Goal: Use online tool/utility: Use online tool/utility

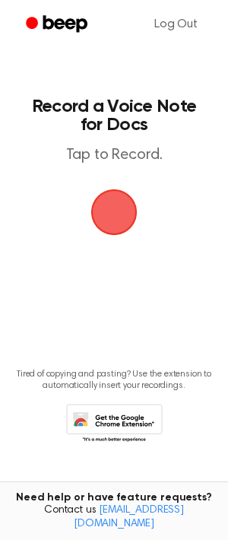
click at [109, 220] on span "button" at bounding box center [114, 212] width 74 height 74
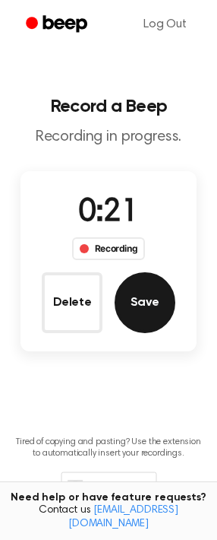
click at [144, 286] on button "Save" at bounding box center [145, 302] width 61 height 61
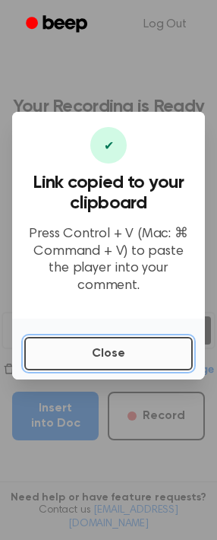
click at [95, 350] on button "Close" at bounding box center [108, 353] width 169 height 33
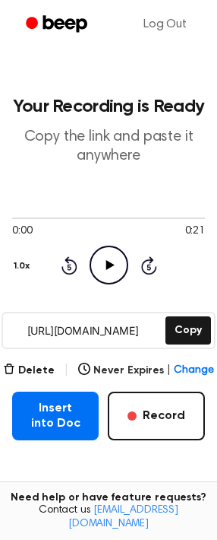
click at [126, 264] on icon "Play Audio" at bounding box center [109, 265] width 39 height 39
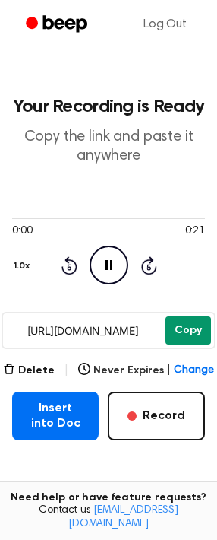
click at [192, 333] on button "Copy" at bounding box center [189, 330] width 46 height 28
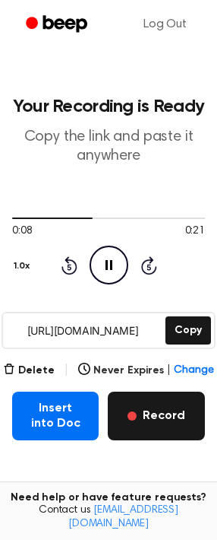
click at [147, 414] on button "Record" at bounding box center [156, 415] width 97 height 49
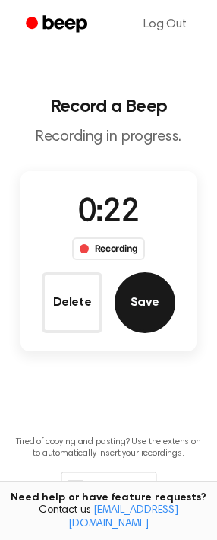
click at [158, 293] on button "Save" at bounding box center [145, 302] width 61 height 61
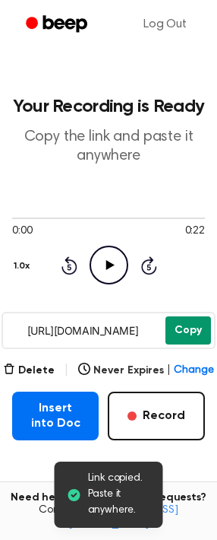
click at [182, 322] on button "Copy" at bounding box center [189, 330] width 46 height 28
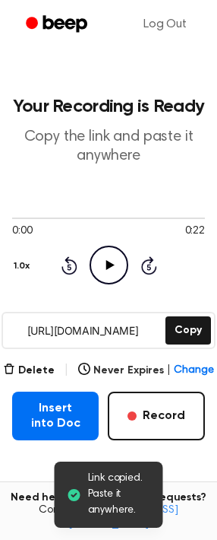
click at [104, 253] on icon "Play Audio" at bounding box center [109, 265] width 39 height 39
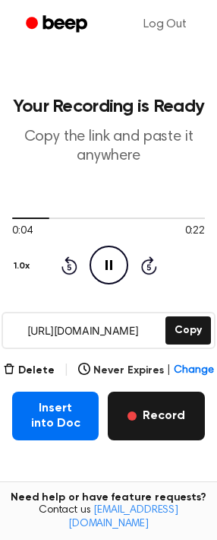
click at [157, 410] on button "Record" at bounding box center [156, 415] width 97 height 49
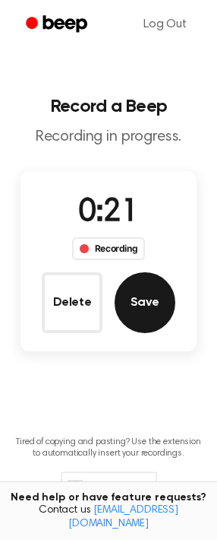
click at [156, 296] on button "Save" at bounding box center [145, 302] width 61 height 61
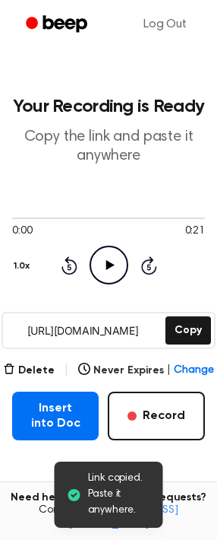
click at [179, 351] on main "Link copied. Paste it anywhere. Your Recording is Ready Copy the link and paste…" at bounding box center [108, 322] width 217 height 645
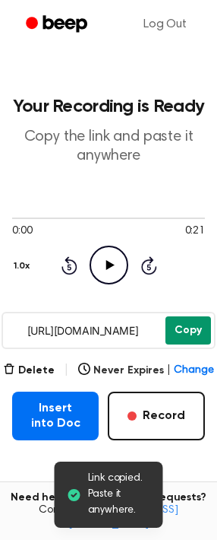
click at [185, 340] on button "Copy" at bounding box center [189, 330] width 46 height 28
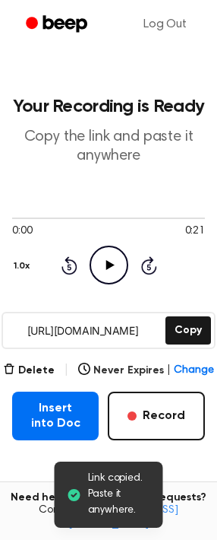
click at [111, 258] on icon "Play Audio" at bounding box center [109, 265] width 39 height 39
click at [106, 337] on input "[URL][DOMAIN_NAME]" at bounding box center [83, 330] width 160 height 34
